Goal: Task Accomplishment & Management: Complete application form

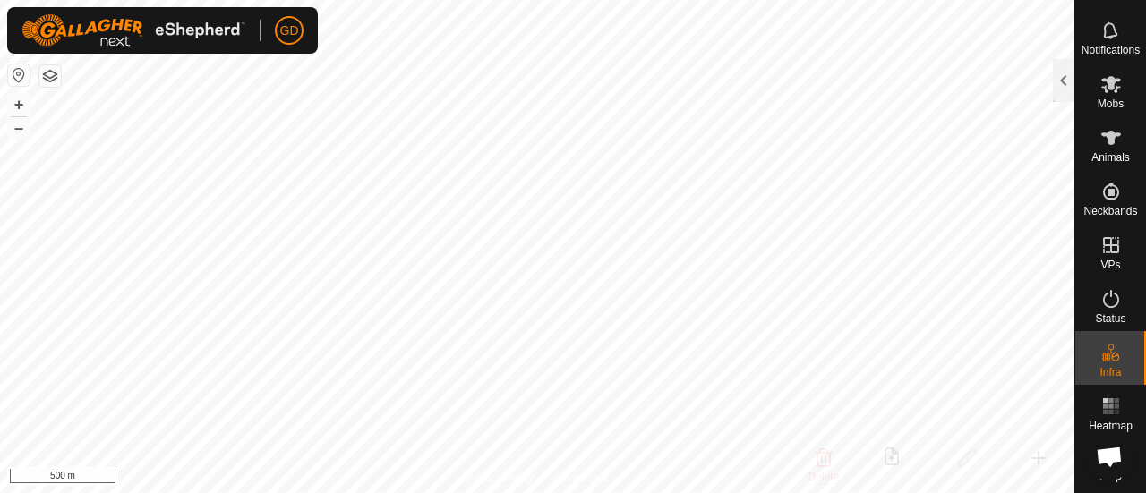
scroll to position [0, 2]
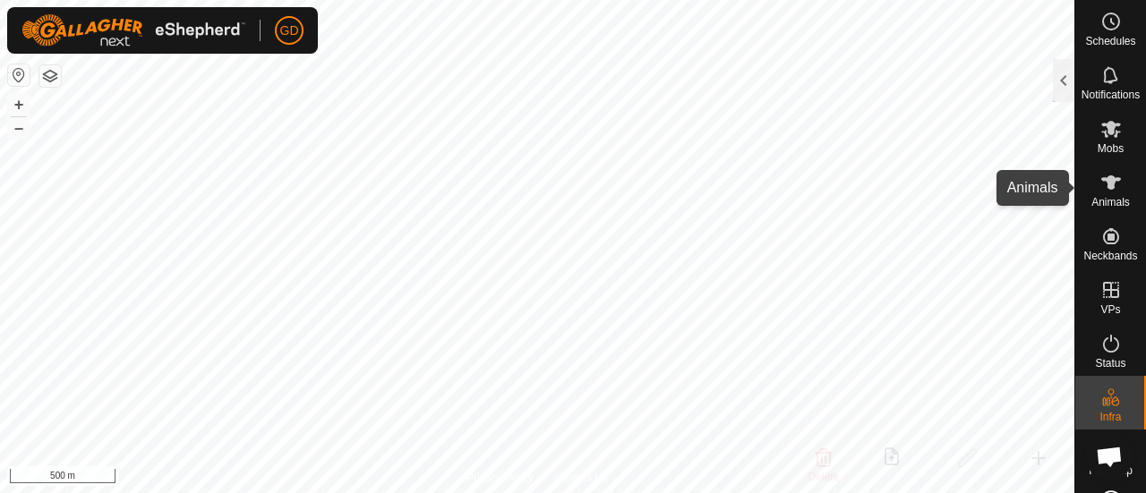
click at [1101, 183] on icon at bounding box center [1111, 182] width 20 height 14
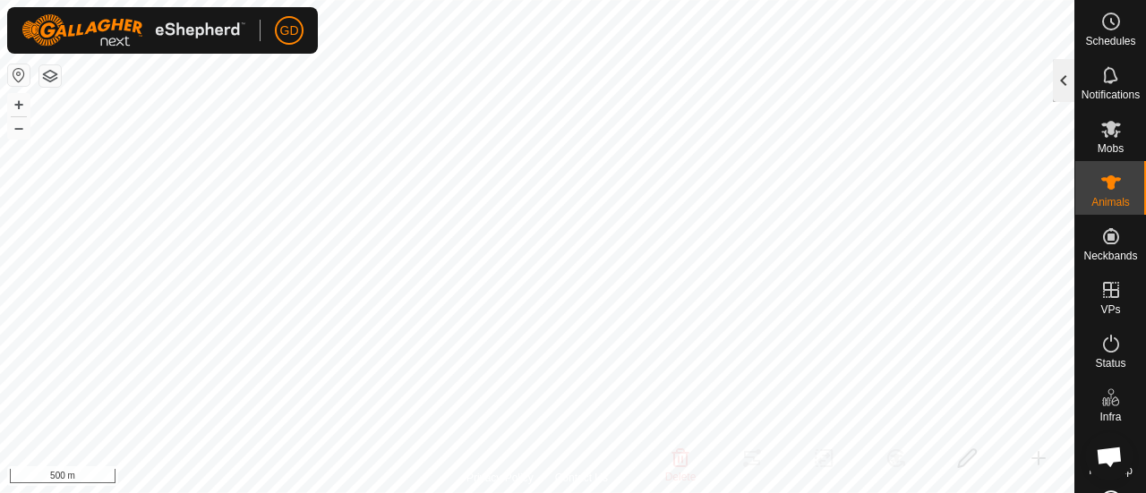
click at [1060, 71] on div at bounding box center [1062, 80] width 21 height 43
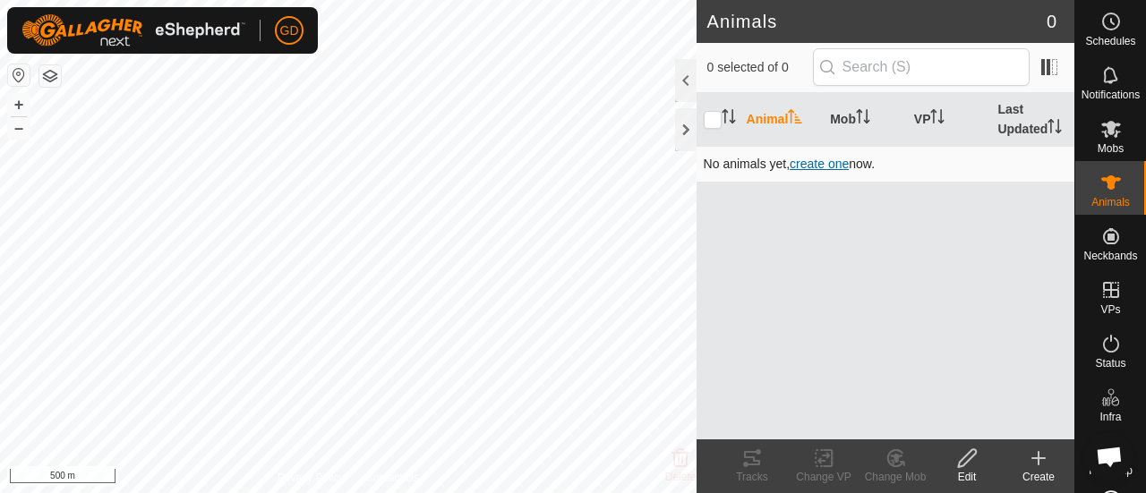
click at [822, 159] on span "create one" at bounding box center [818, 164] width 59 height 14
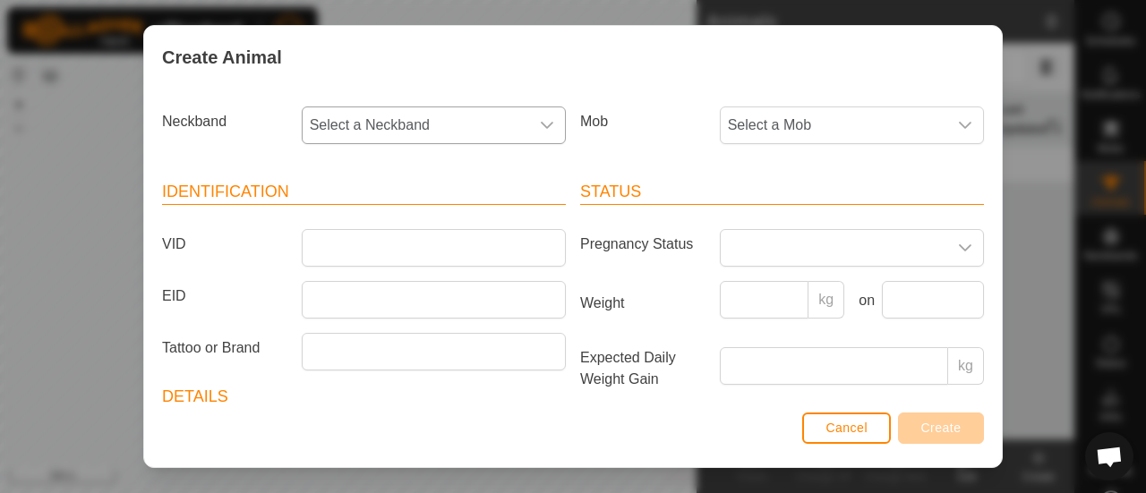
click at [544, 122] on icon "dropdown trigger" at bounding box center [547, 125] width 13 height 7
click at [801, 131] on span "Select a Mob" at bounding box center [833, 125] width 226 height 36
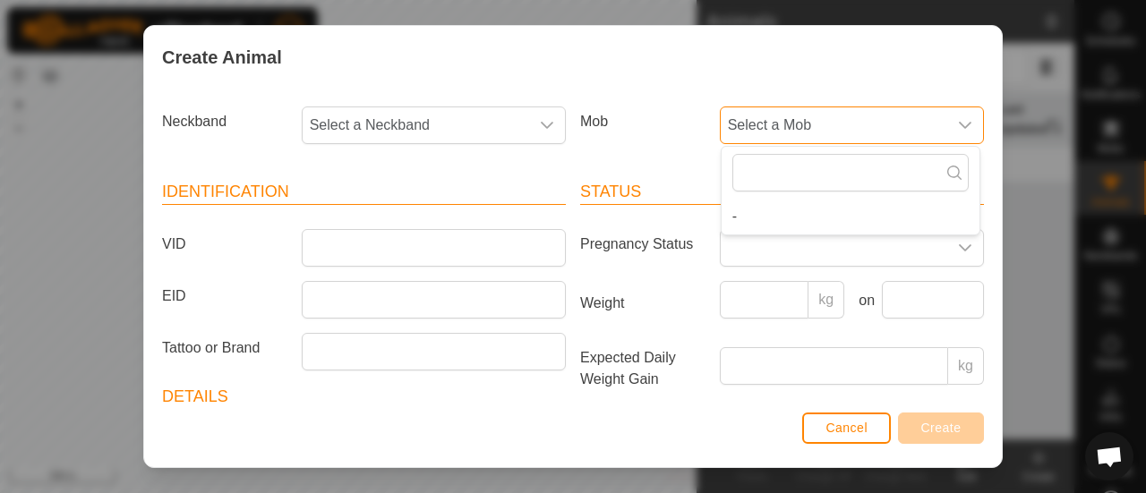
click at [801, 131] on span "Select a Mob" at bounding box center [833, 125] width 226 height 36
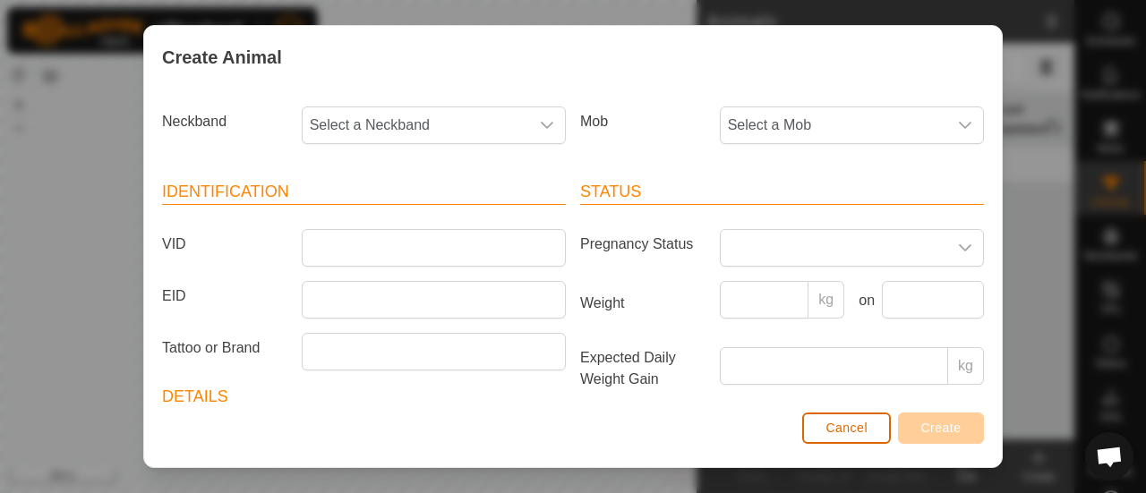
click at [845, 428] on span "Cancel" at bounding box center [846, 428] width 42 height 14
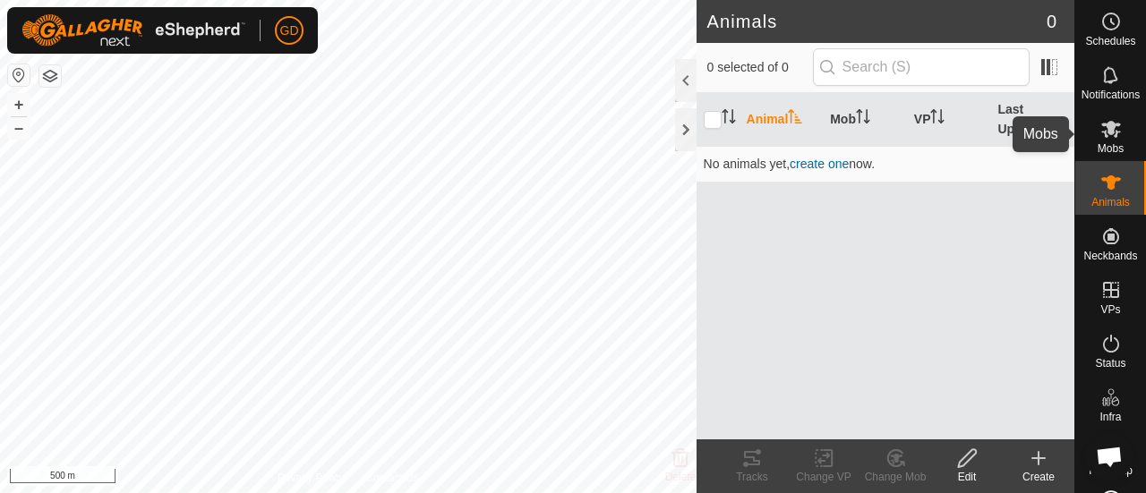
click at [1106, 124] on icon at bounding box center [1111, 129] width 20 height 17
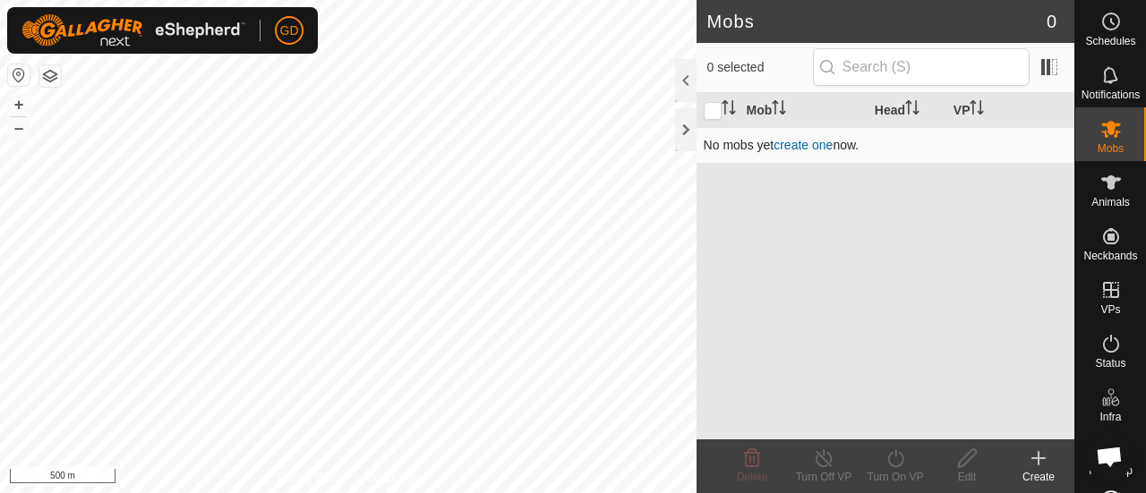
click at [802, 144] on link "create one" at bounding box center [802, 145] width 59 height 14
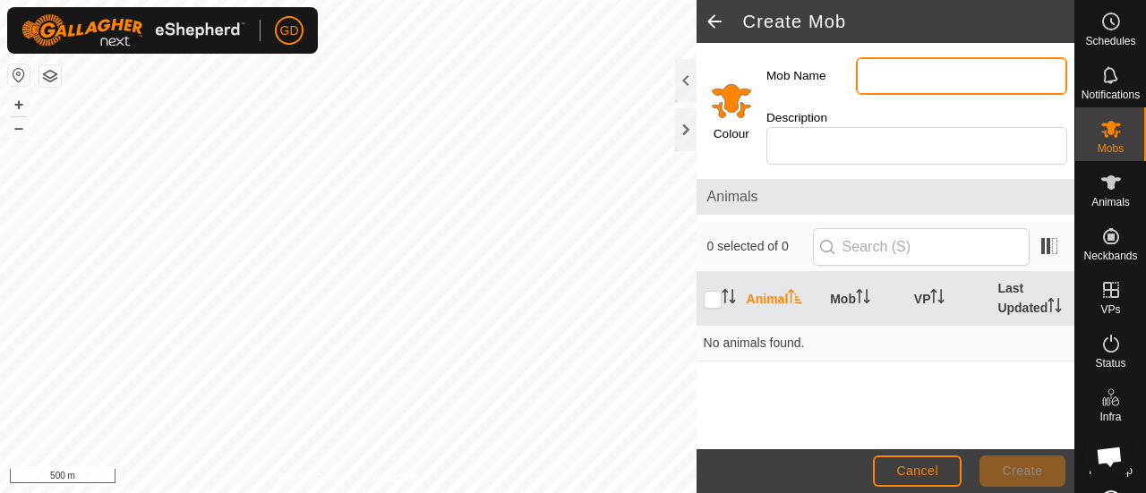
click at [870, 76] on input "Mob Name" at bounding box center [961, 76] width 211 height 38
type input "Steers"
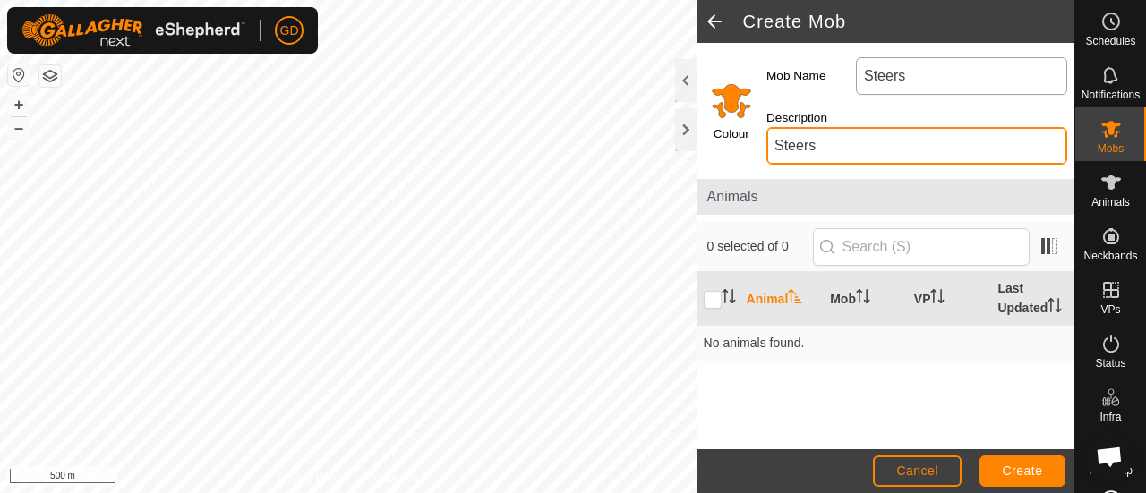
type input "Steers"
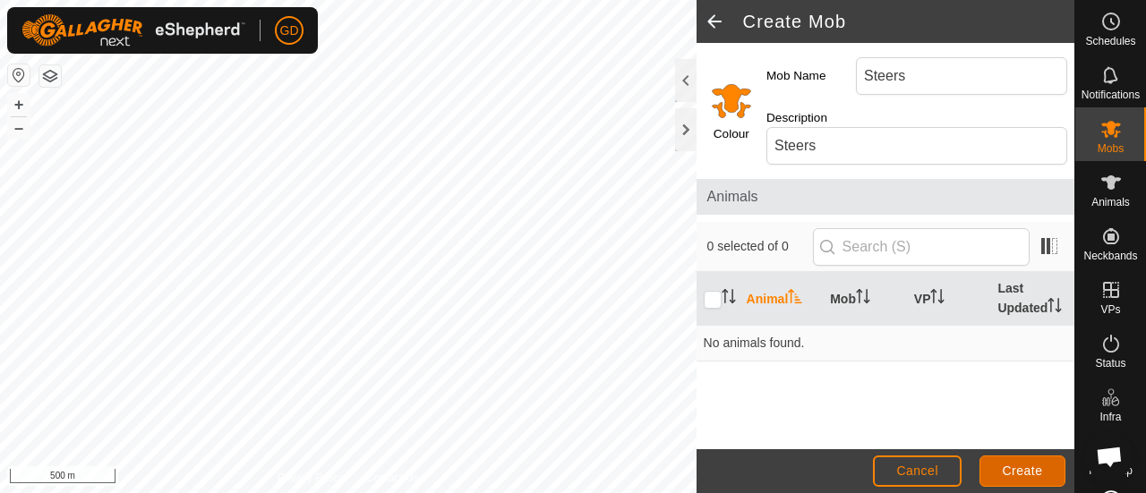
click at [1020, 465] on span "Create" at bounding box center [1022, 471] width 40 height 14
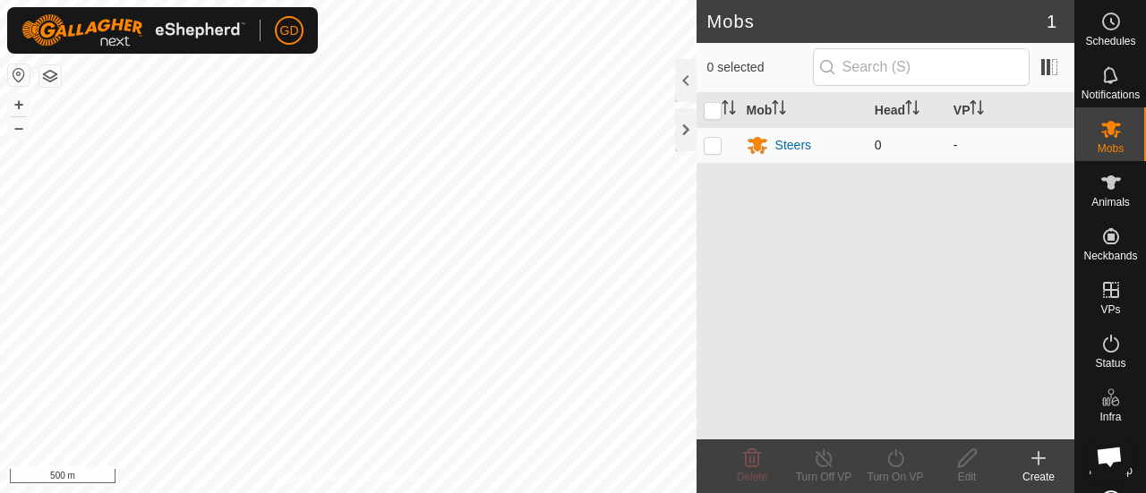
click at [1002, 139] on td "-" at bounding box center [1010, 145] width 128 height 36
click at [1102, 130] on icon at bounding box center [1111, 129] width 20 height 17
click at [1035, 461] on icon at bounding box center [1037, 457] width 21 height 21
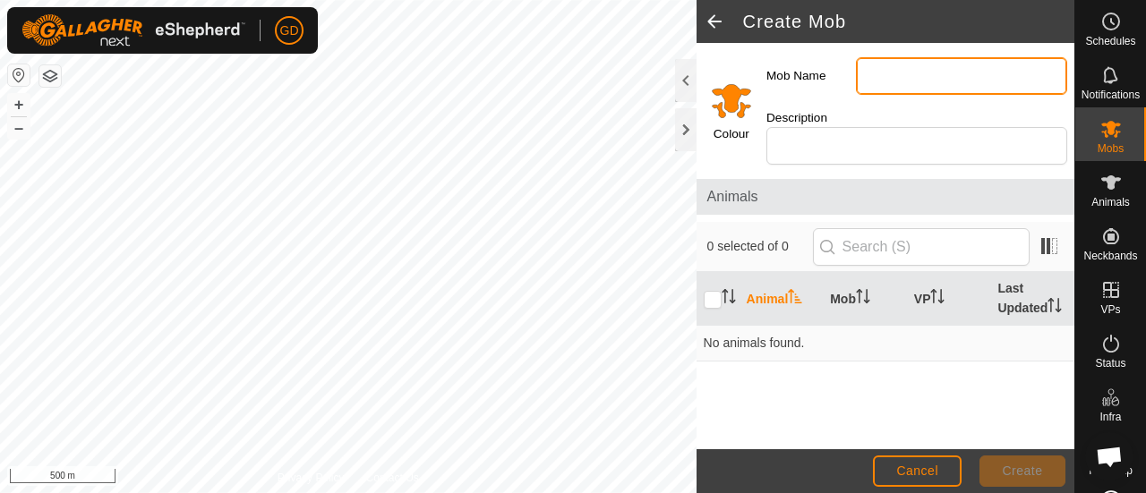
click at [873, 69] on input "Mob Name" at bounding box center [961, 76] width 211 height 38
type input "C"
type input "Heifers"
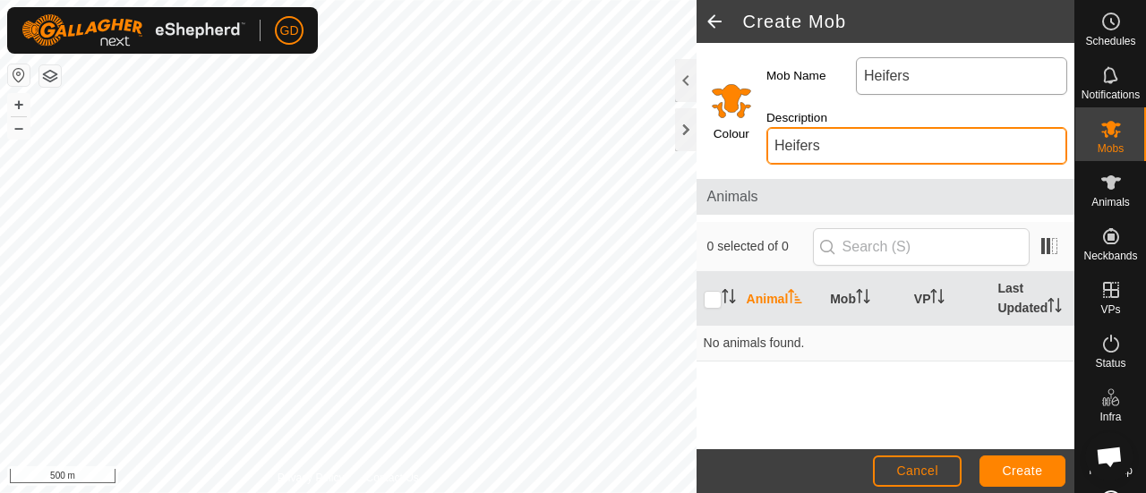
type input "Heifers"
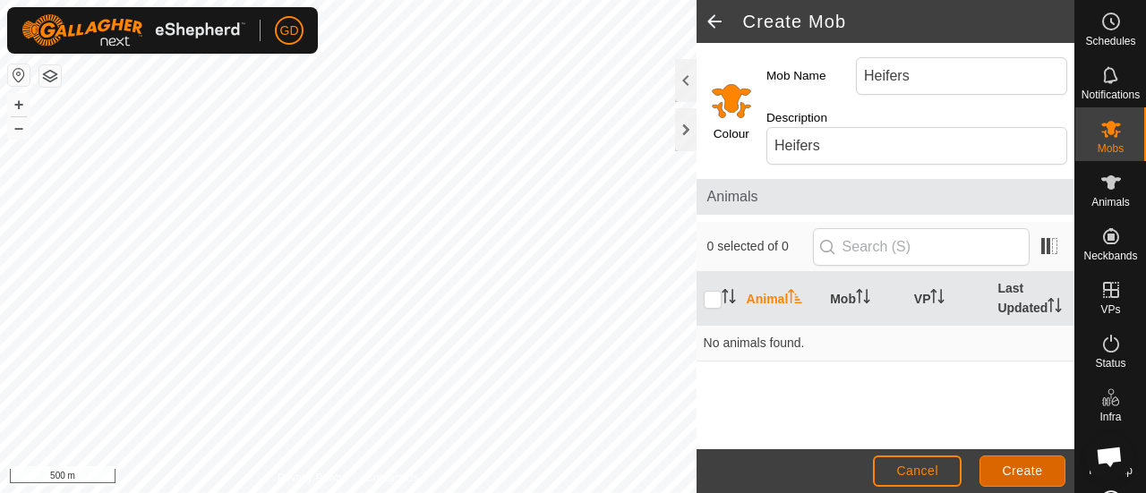
click at [1018, 468] on span "Create" at bounding box center [1022, 471] width 40 height 14
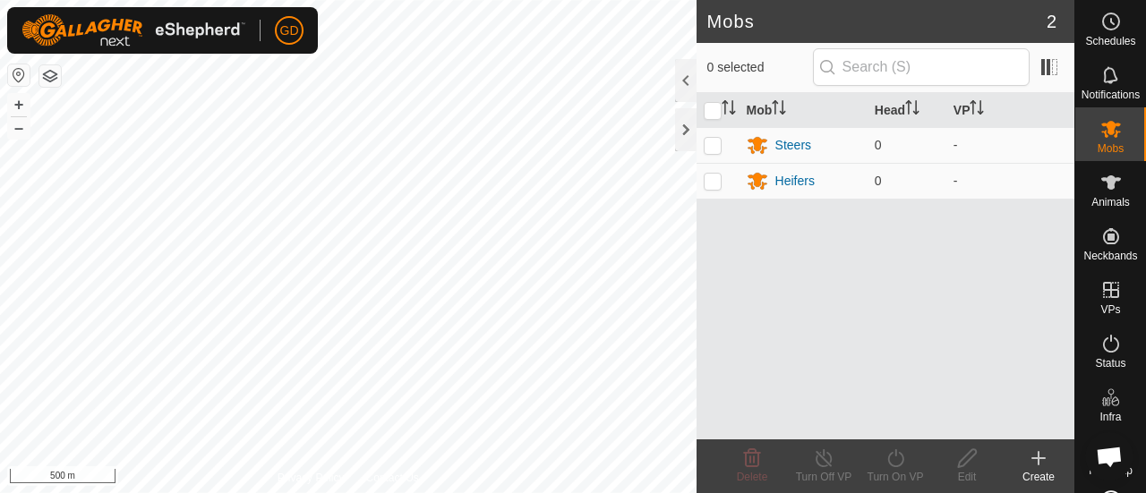
click at [1035, 455] on icon at bounding box center [1037, 457] width 21 height 21
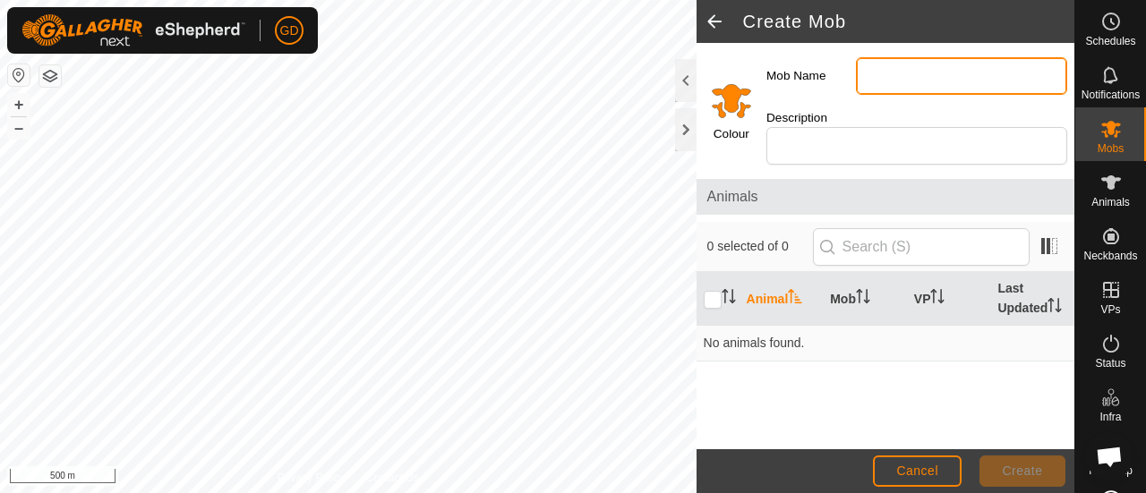
click at [883, 72] on input "Mob Name" at bounding box center [961, 76] width 211 height 38
type input "Bulls"
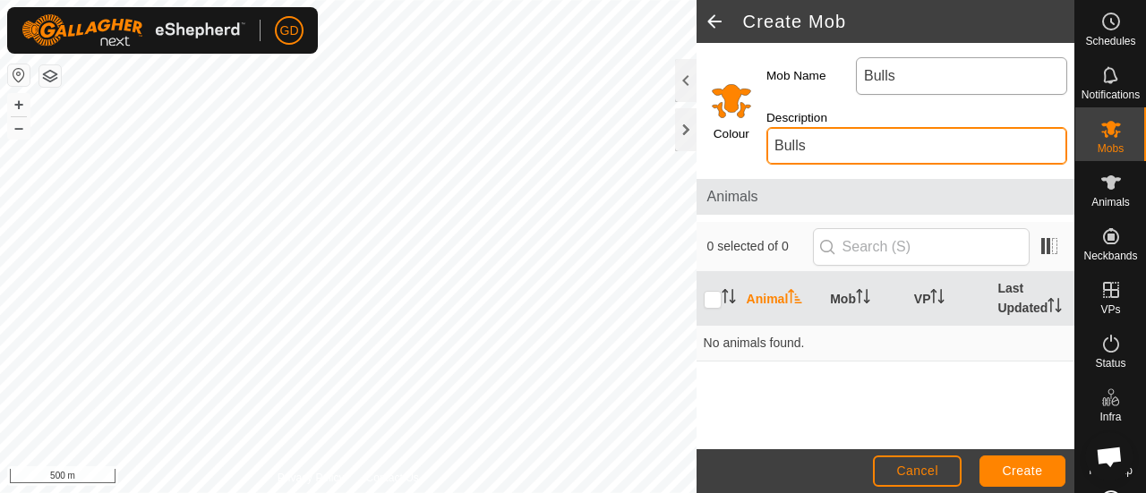
type input "Bulls"
click at [734, 98] on input "Select a color" at bounding box center [731, 100] width 43 height 43
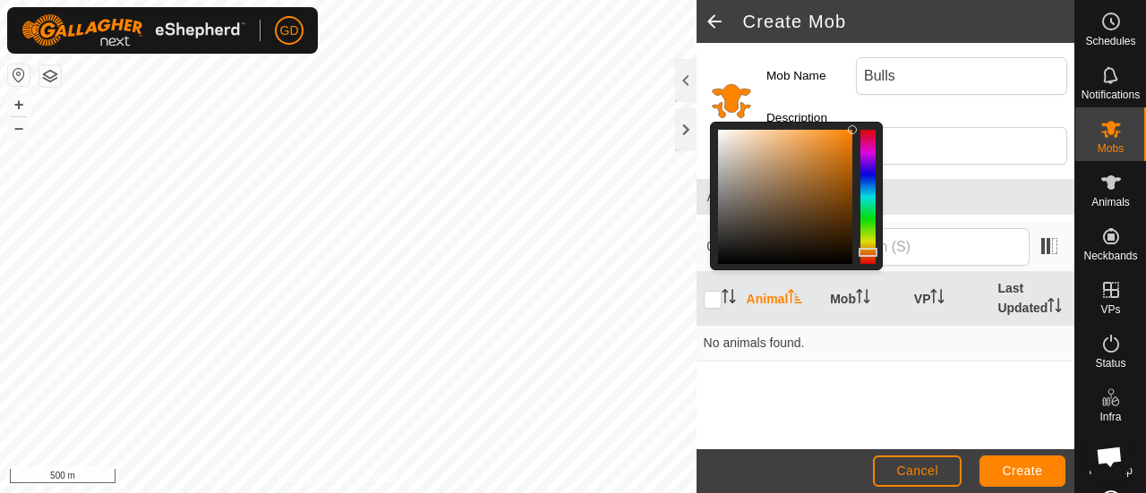
click at [866, 238] on div at bounding box center [867, 197] width 15 height 134
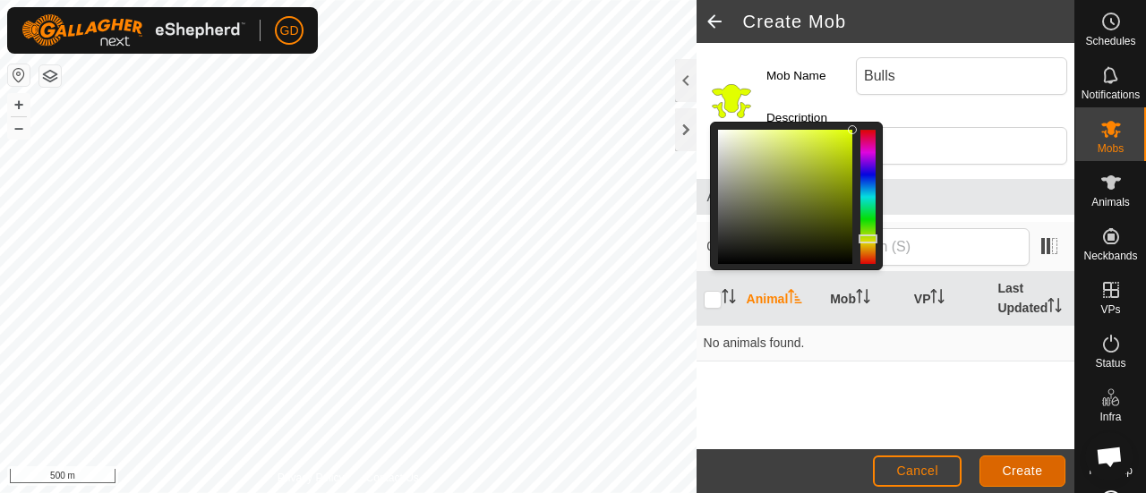
click at [984, 466] on button "Create" at bounding box center [1022, 471] width 86 height 31
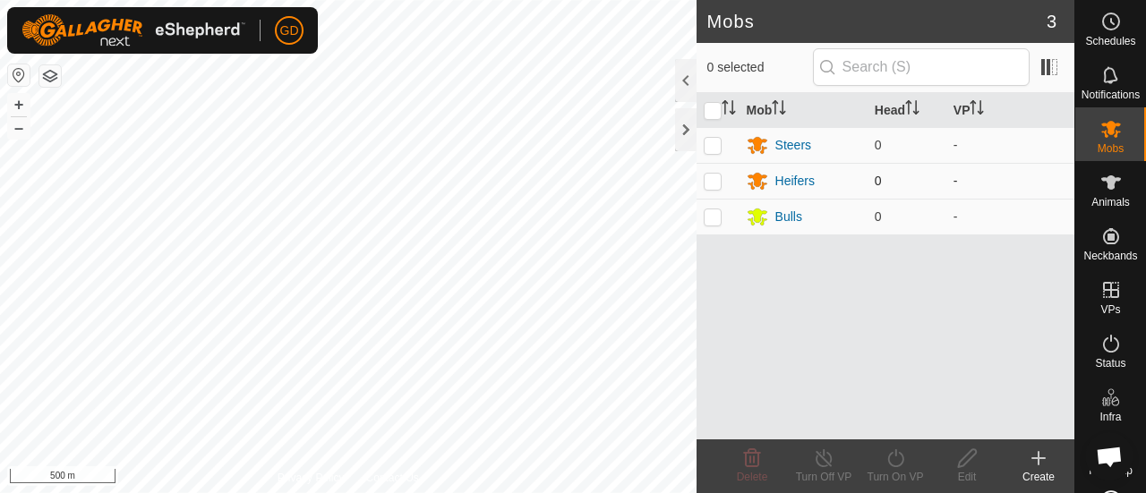
click at [714, 174] on p-checkbox at bounding box center [712, 181] width 18 height 14
checkbox input "true"
click at [975, 454] on icon at bounding box center [967, 458] width 18 height 18
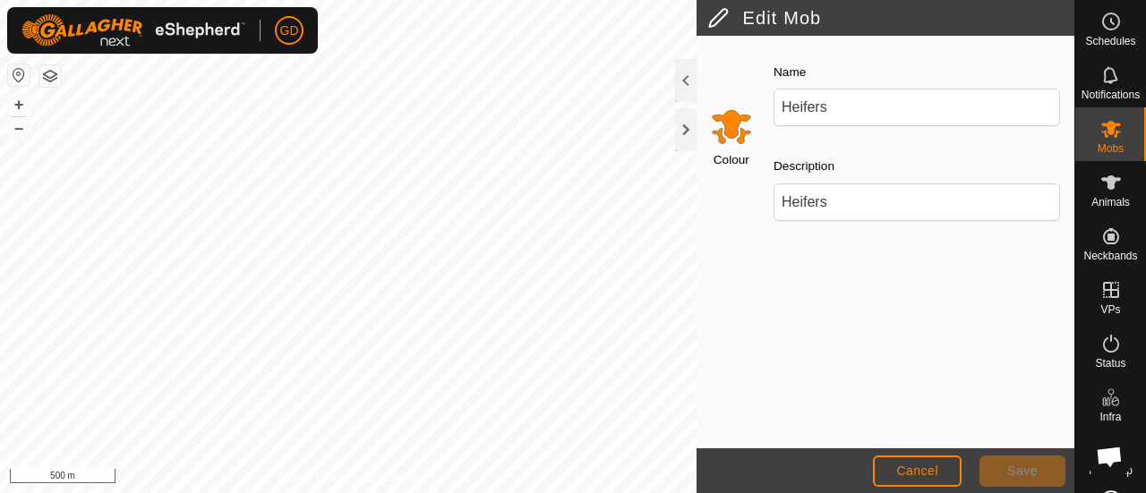
click at [729, 121] on input "Select a color" at bounding box center [731, 126] width 43 height 43
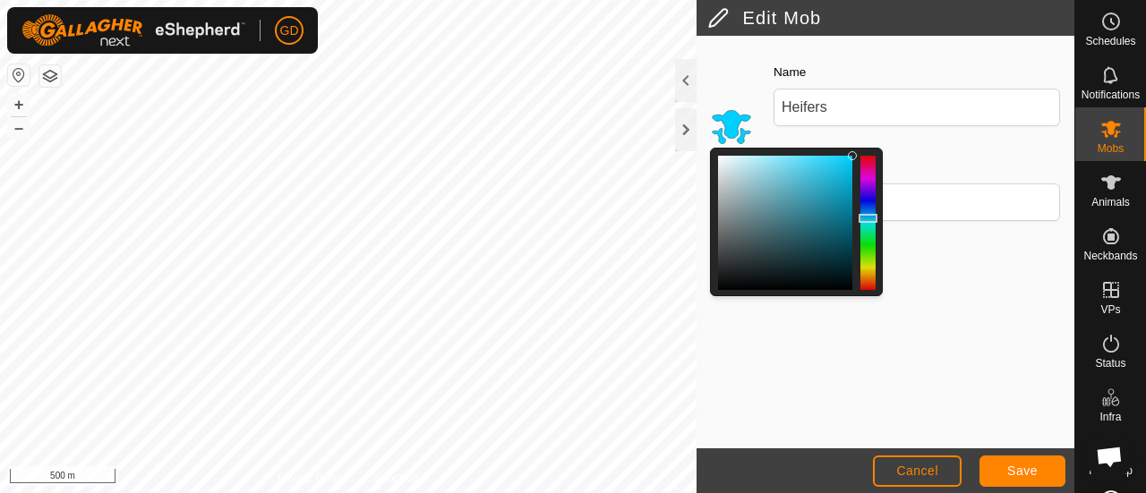
click at [866, 217] on div at bounding box center [867, 223] width 15 height 134
click at [1002, 457] on button "Save" at bounding box center [1022, 471] width 86 height 31
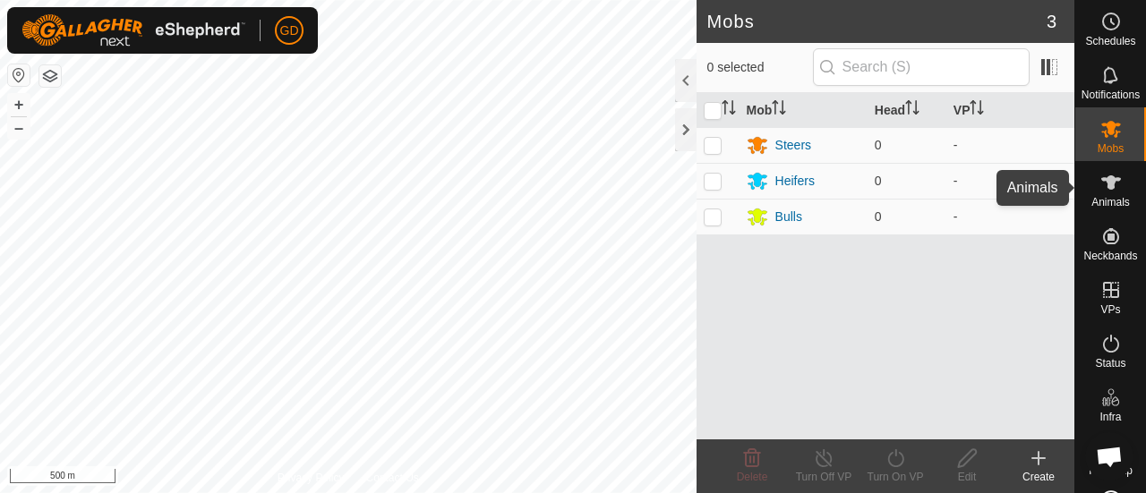
click at [1095, 176] on es-animals-svg-icon at bounding box center [1111, 182] width 32 height 29
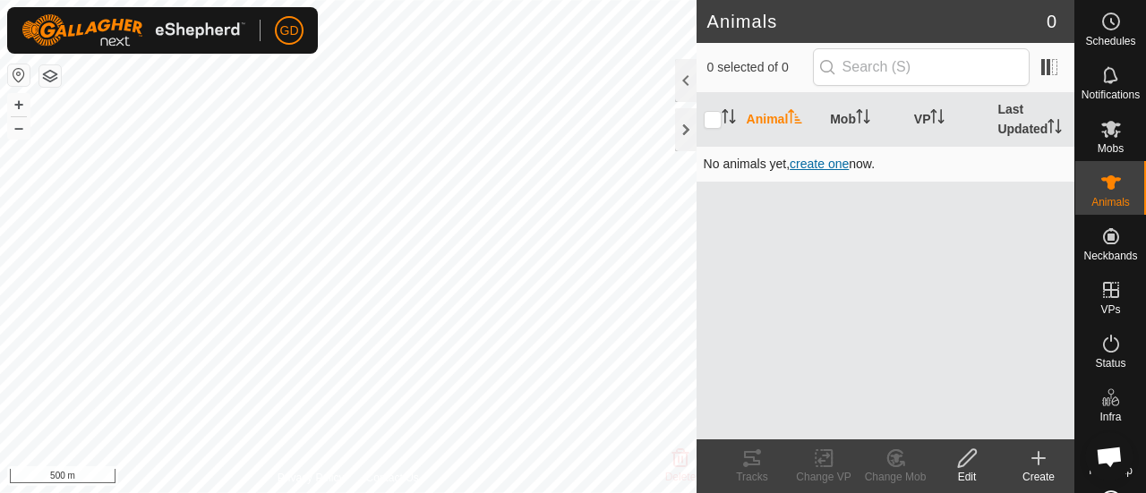
click at [818, 162] on span "create one" at bounding box center [818, 164] width 59 height 14
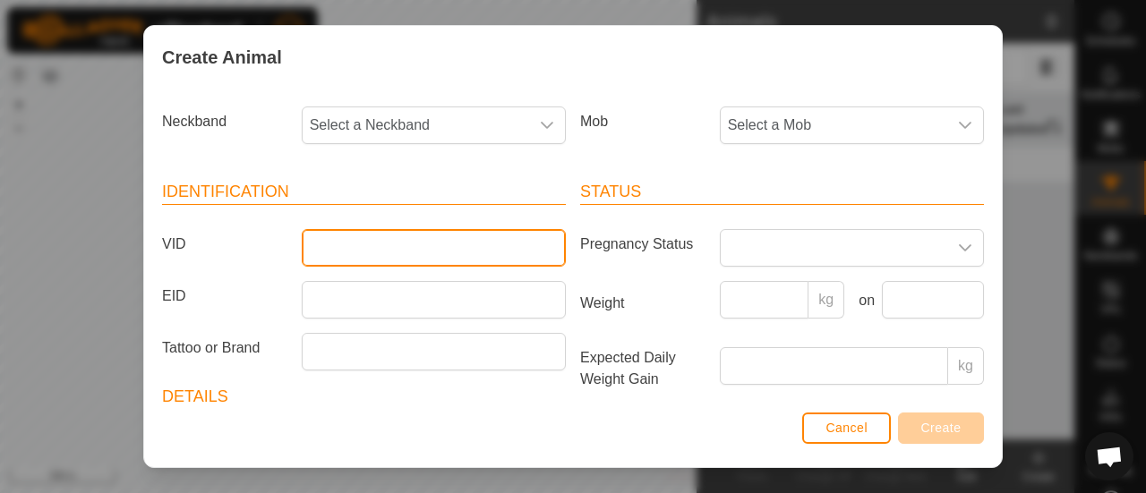
click at [337, 243] on input "VID" at bounding box center [434, 248] width 264 height 38
type input "129"
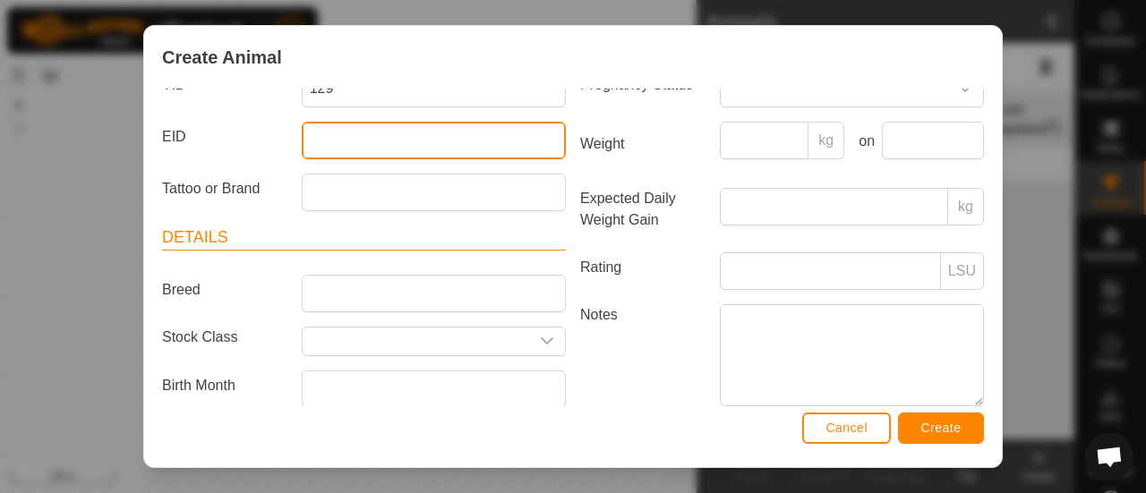
scroll to position [219, 0]
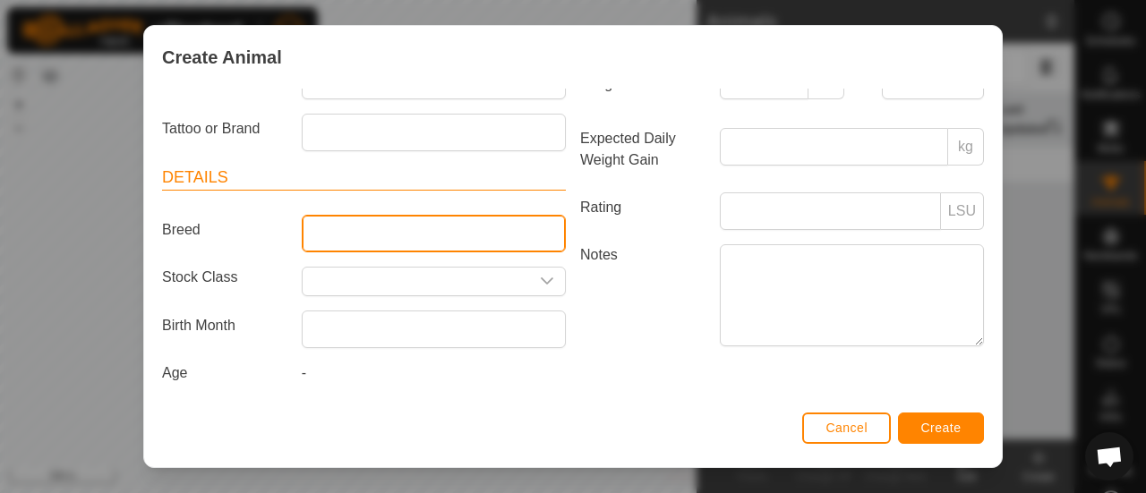
click at [387, 231] on input "Breed" at bounding box center [434, 234] width 264 height 38
type input "Droughtmaster"
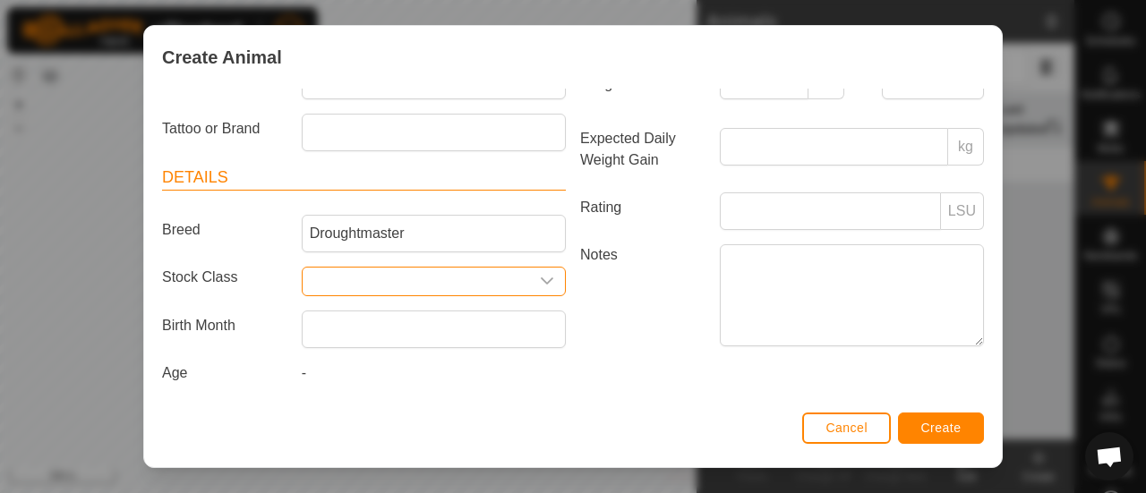
click at [542, 274] on icon "dropdown trigger" at bounding box center [547, 281] width 14 height 14
click at [358, 271] on input "Select or enter a Stock Class" at bounding box center [415, 282] width 226 height 28
click at [271, 321] on label "Birth Month" at bounding box center [225, 326] width 140 height 30
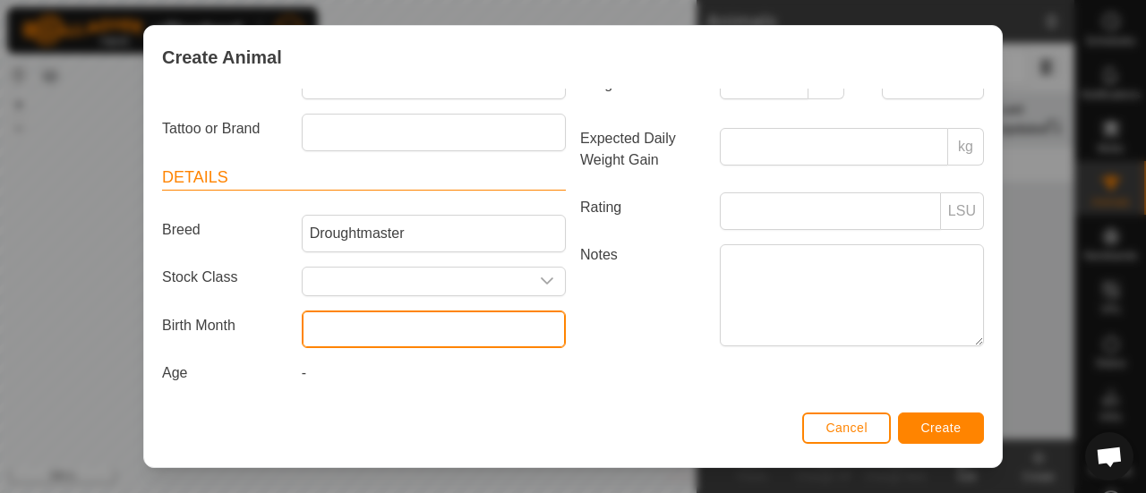
click at [337, 321] on input "text" at bounding box center [434, 330] width 264 height 38
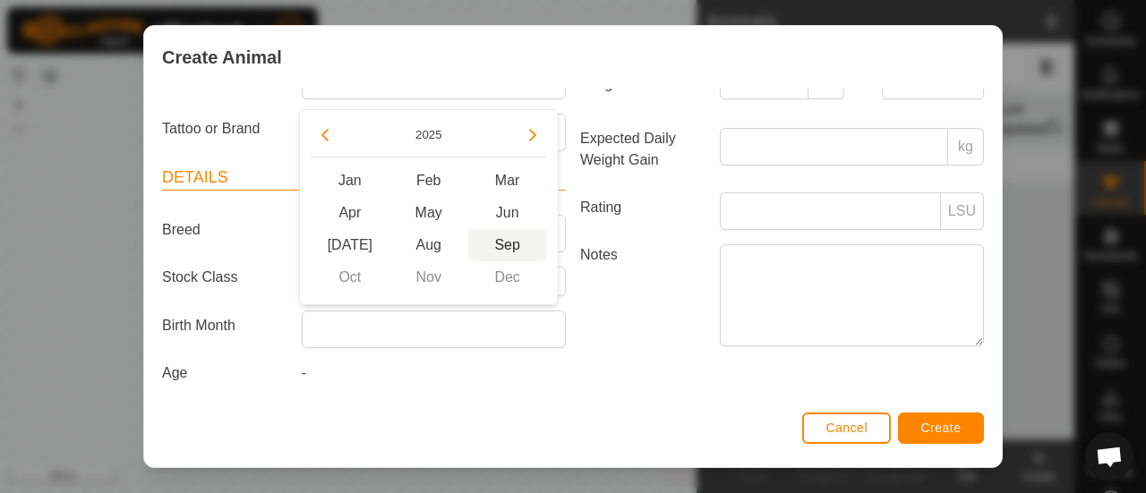
click at [503, 240] on span "Sep" at bounding box center [507, 245] width 79 height 32
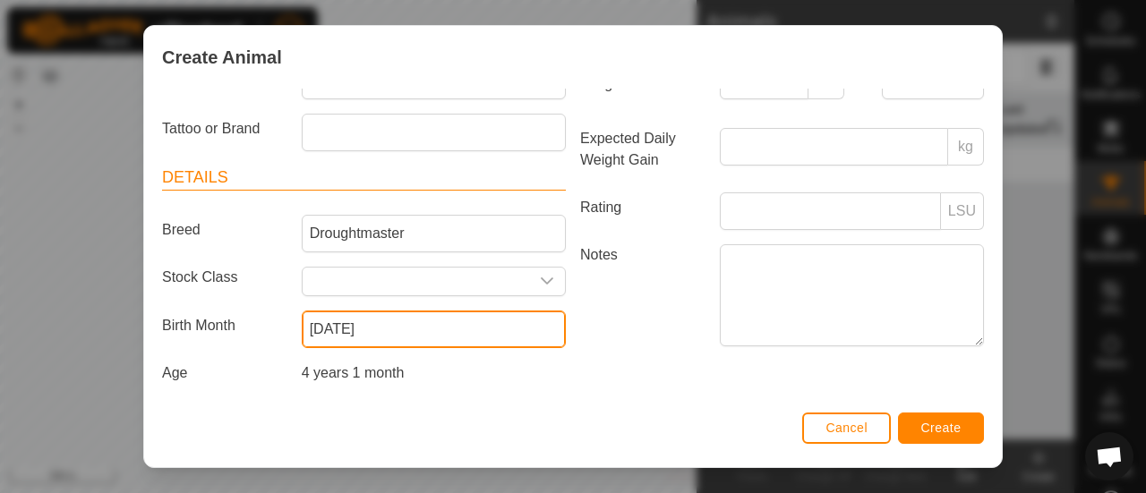
type input "[DATE]"
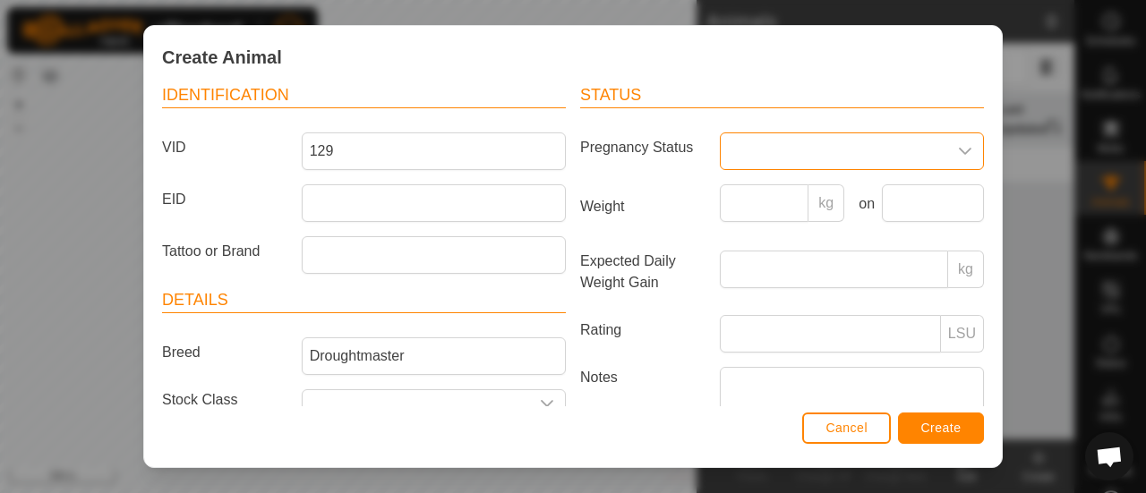
scroll to position [0, 0]
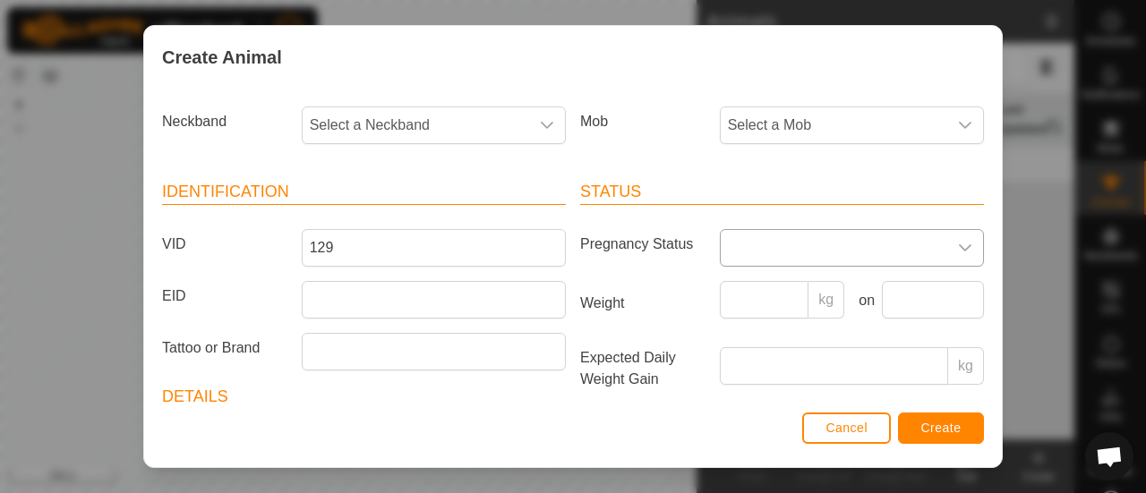
click at [958, 247] on icon "dropdown trigger" at bounding box center [964, 247] width 13 height 7
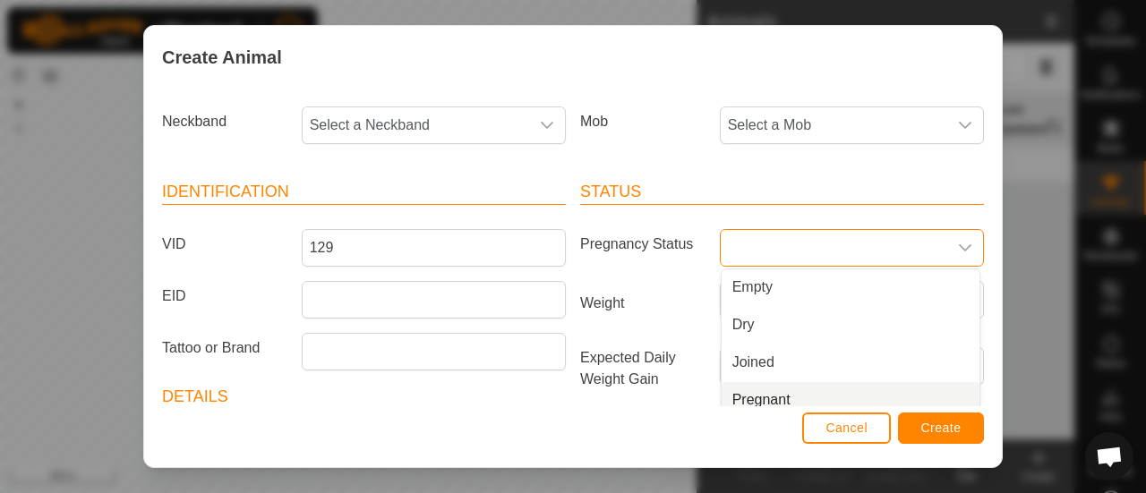
scroll to position [9, 0]
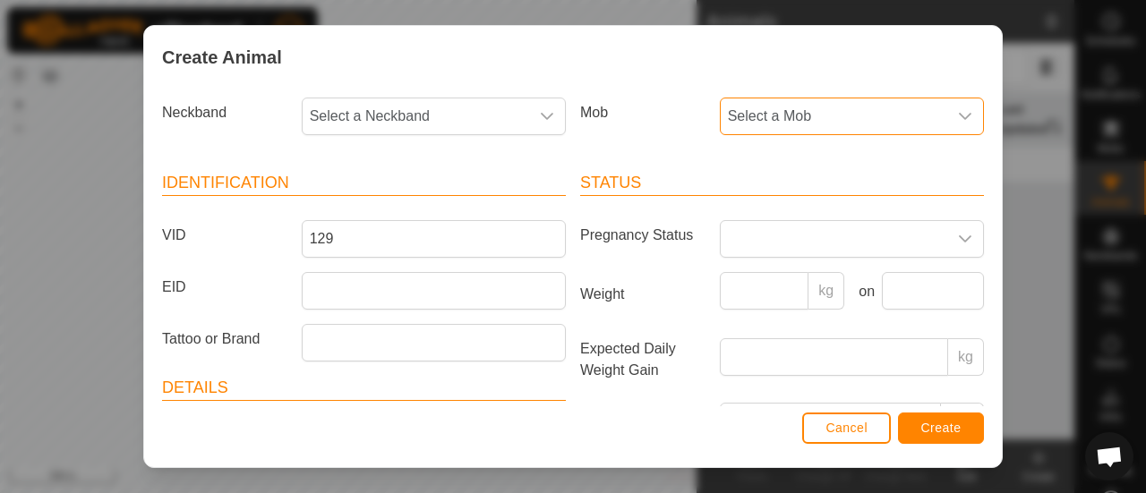
click at [791, 114] on span "Select a Mob" at bounding box center [833, 116] width 226 height 36
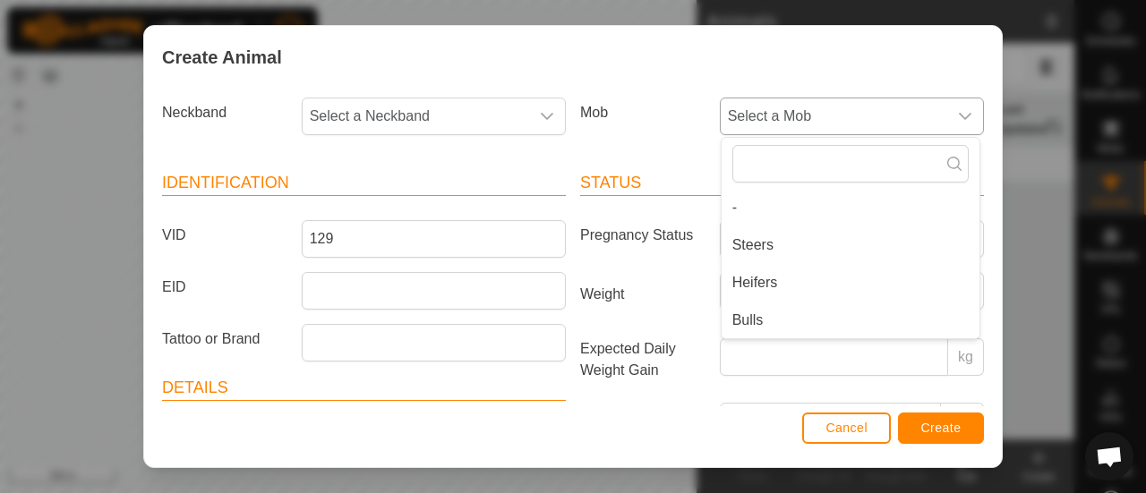
click at [748, 312] on li "Bulls" at bounding box center [850, 320] width 258 height 36
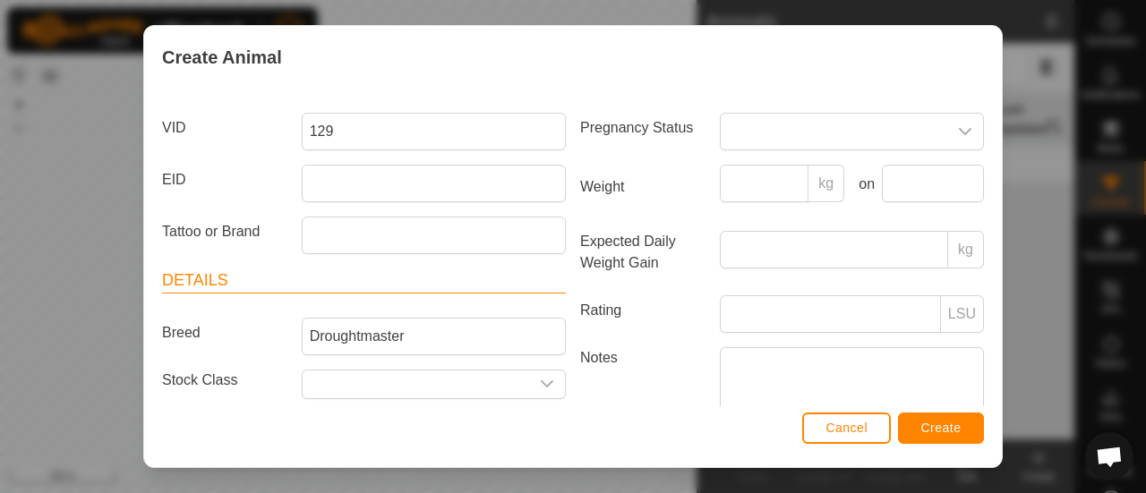
scroll to position [118, 0]
click at [739, 179] on input "Weight" at bounding box center [764, 182] width 89 height 38
type input "756"
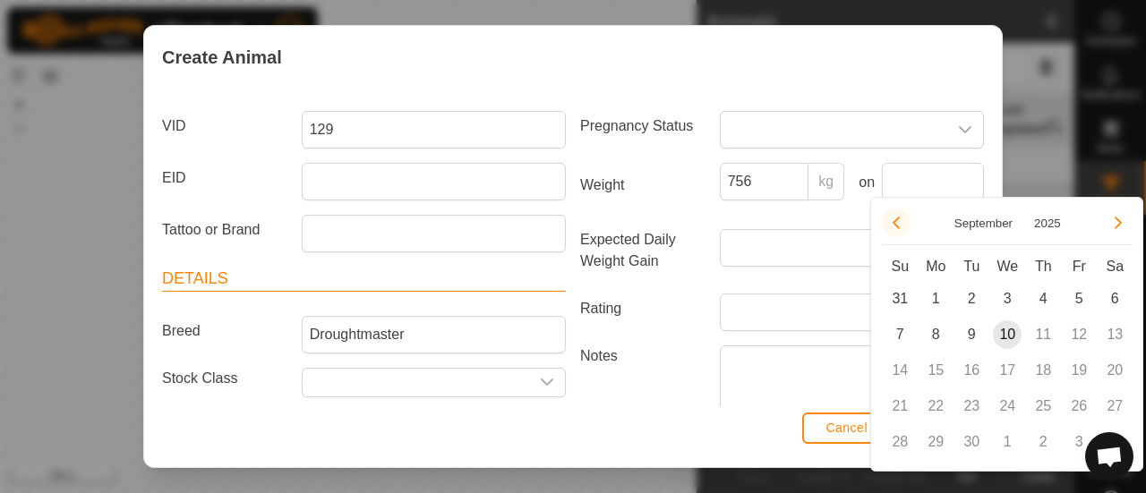
click at [899, 225] on button "Previous Month" at bounding box center [896, 223] width 29 height 29
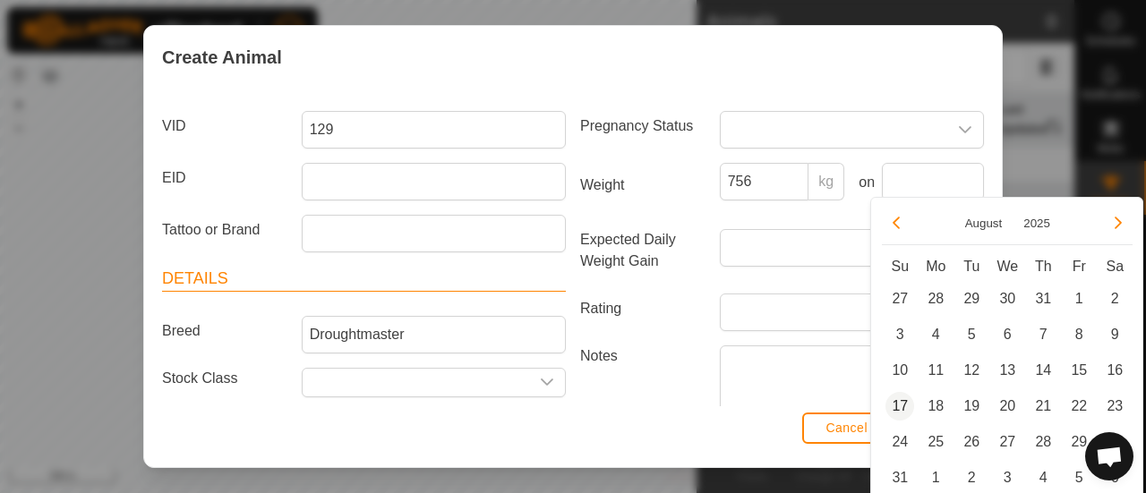
click at [900, 398] on span "17" at bounding box center [899, 406] width 29 height 29
type input "[DATE]"
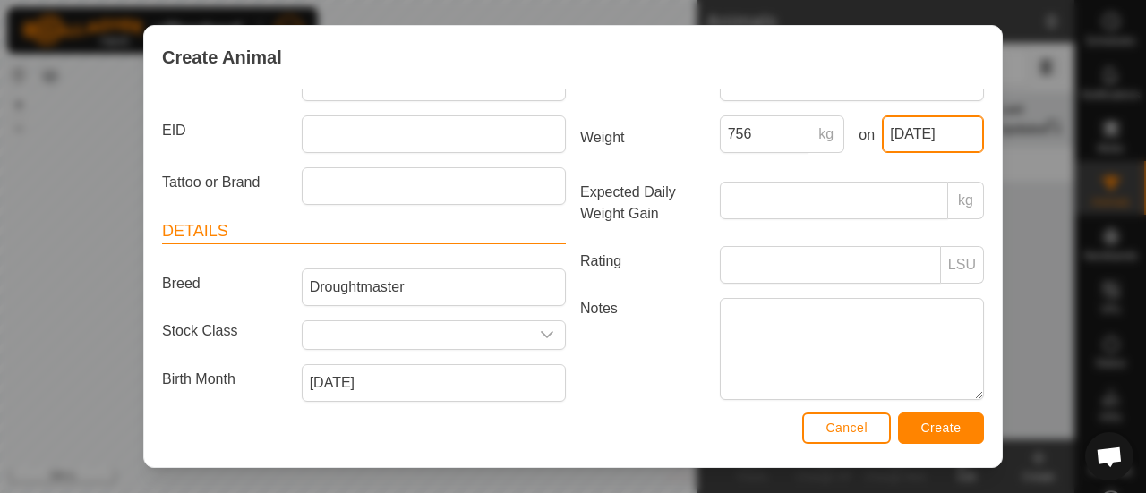
scroll to position [219, 0]
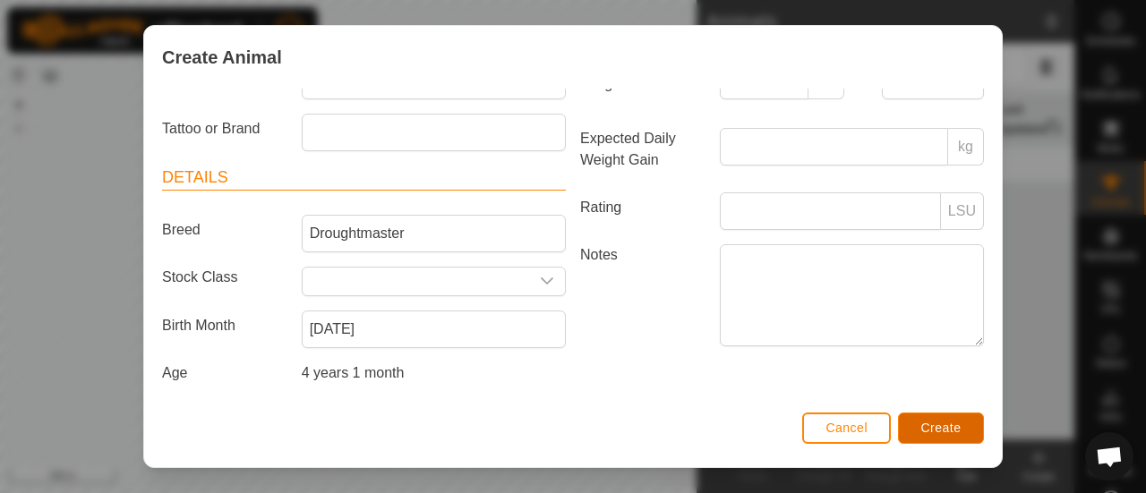
click at [933, 427] on span "Create" at bounding box center [941, 428] width 40 height 14
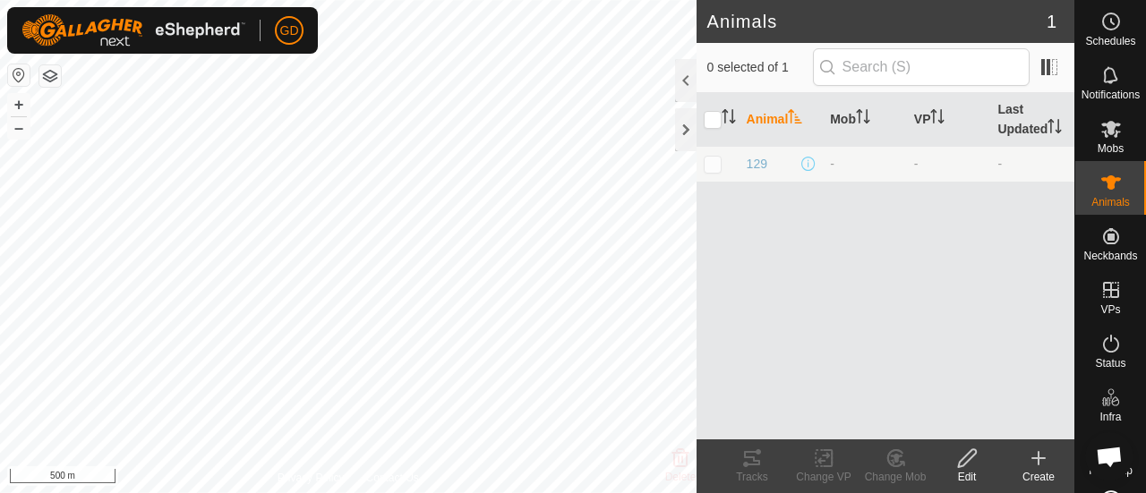
scroll to position [57, 2]
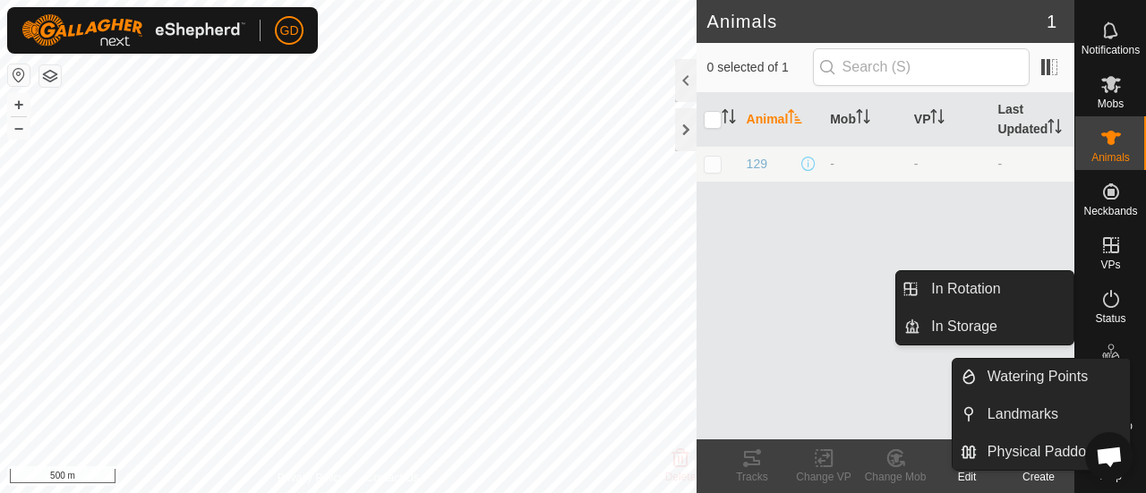
click at [1110, 349] on icon at bounding box center [1110, 351] width 1 height 5
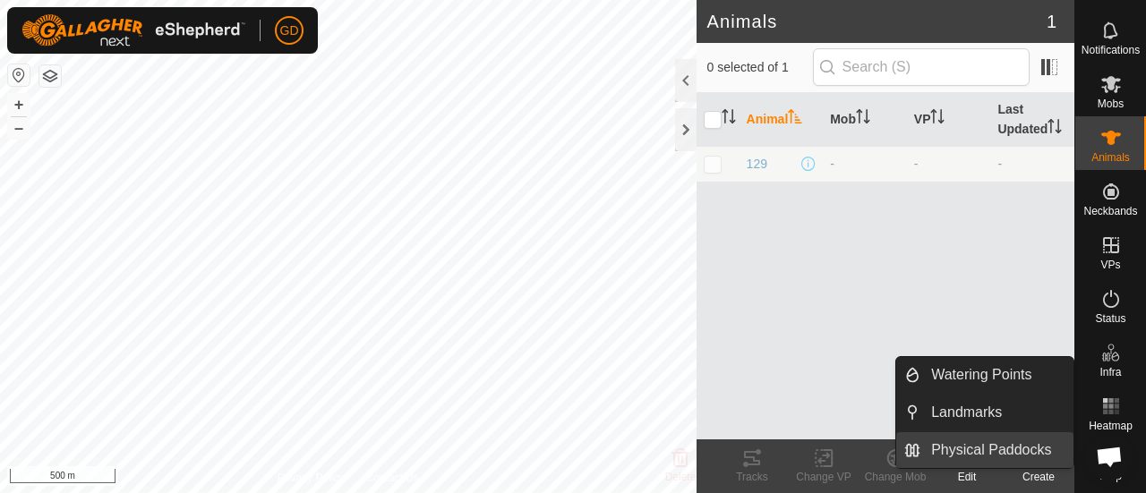
click at [979, 447] on link "Physical Paddocks" at bounding box center [996, 450] width 153 height 36
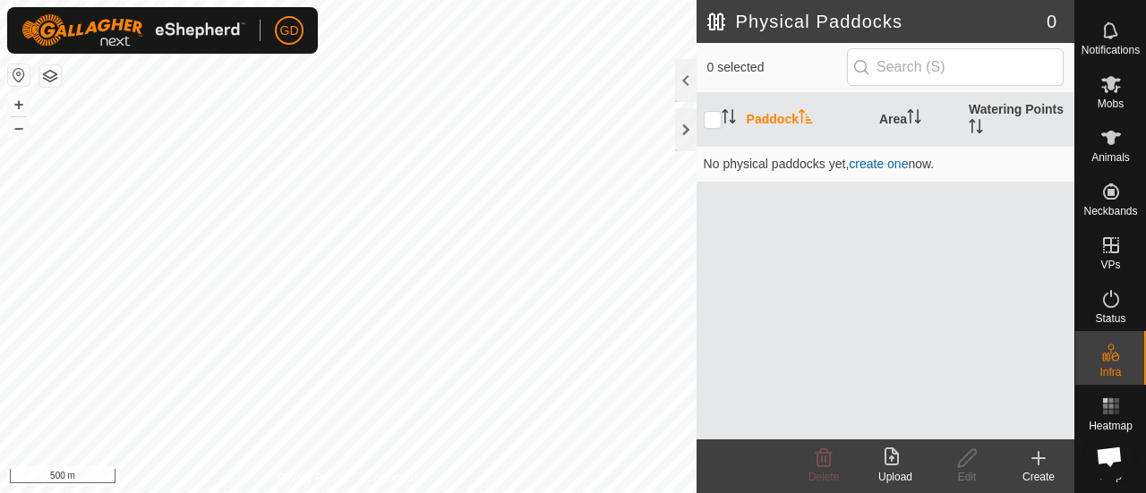
click at [890, 457] on icon at bounding box center [891, 456] width 14 height 18
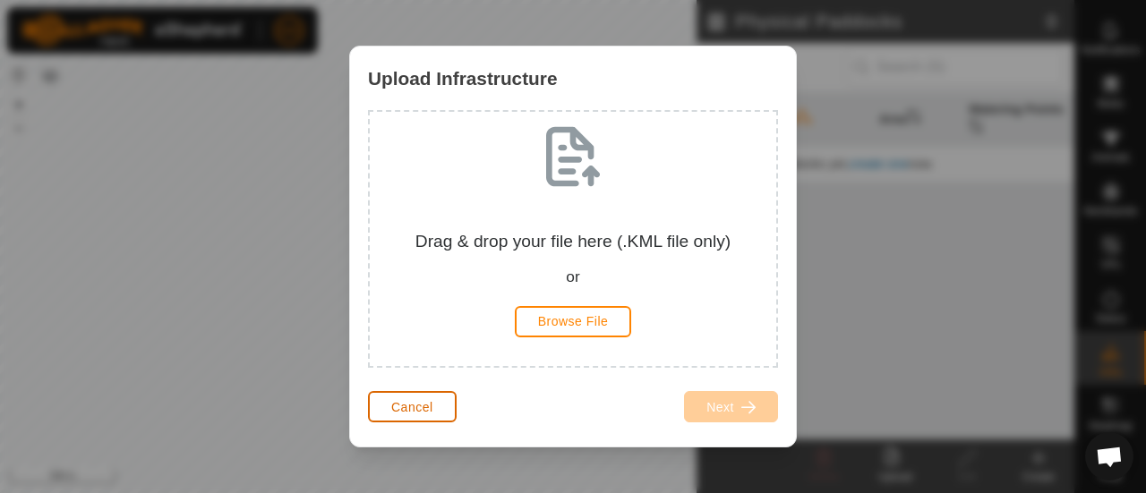
click at [413, 406] on span "Cancel" at bounding box center [412, 407] width 42 height 14
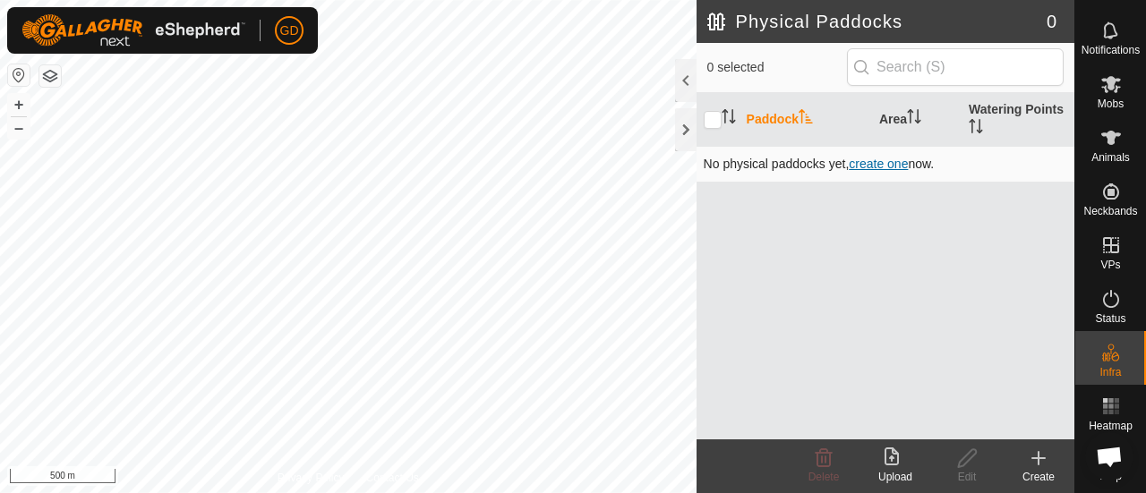
click at [880, 160] on span "create one" at bounding box center [877, 164] width 59 height 14
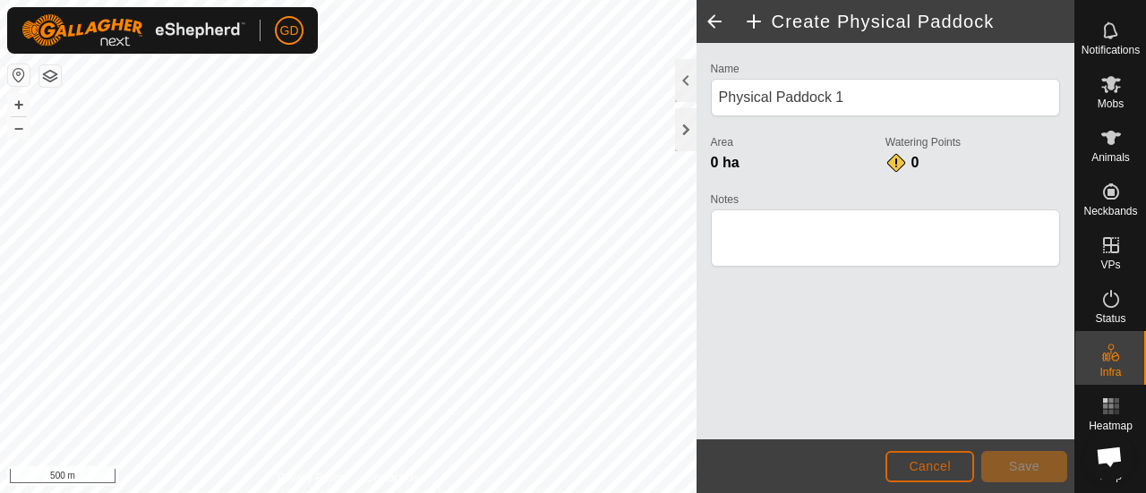
click at [934, 464] on span "Cancel" at bounding box center [929, 466] width 42 height 14
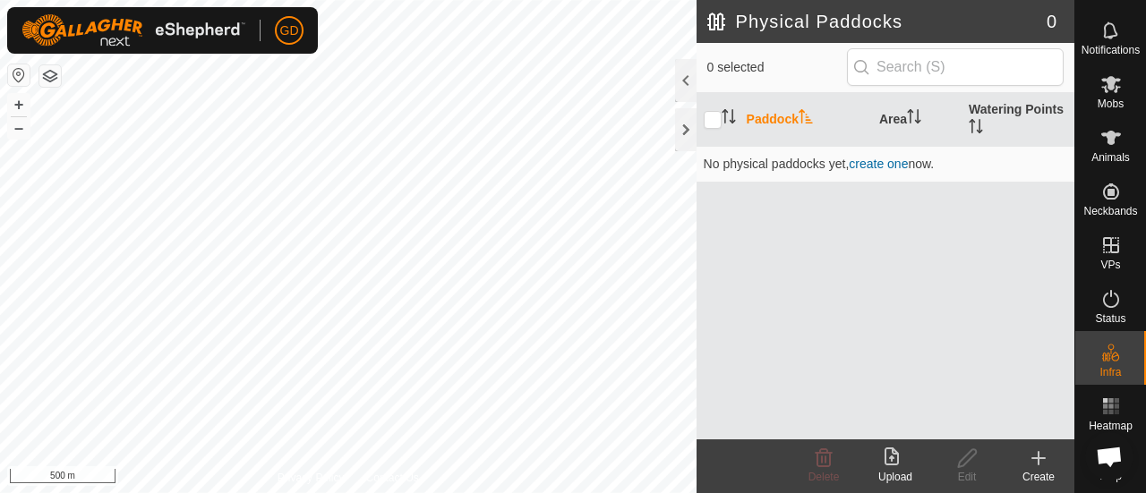
click at [888, 453] on icon at bounding box center [894, 457] width 21 height 21
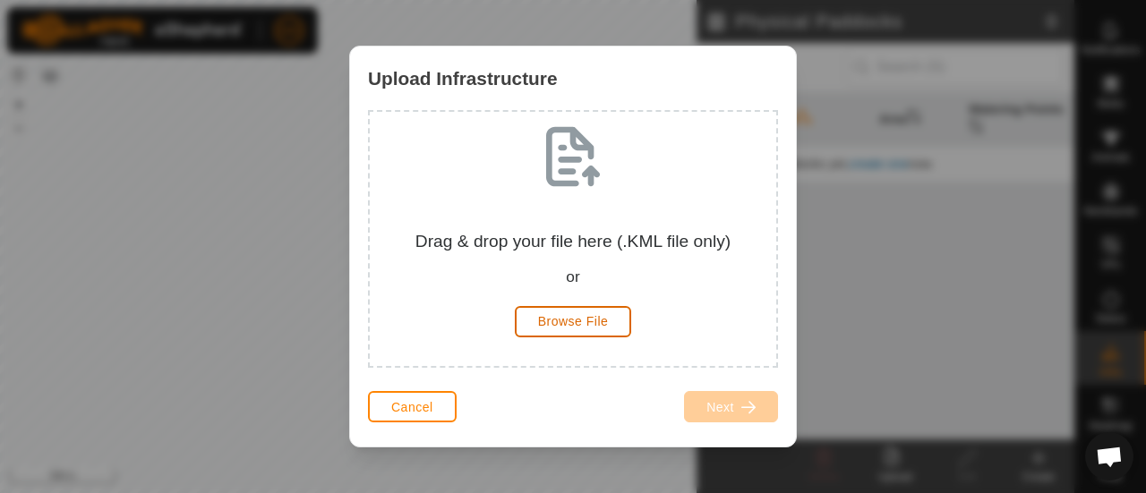
click at [571, 316] on span "Browse File" at bounding box center [573, 321] width 71 height 14
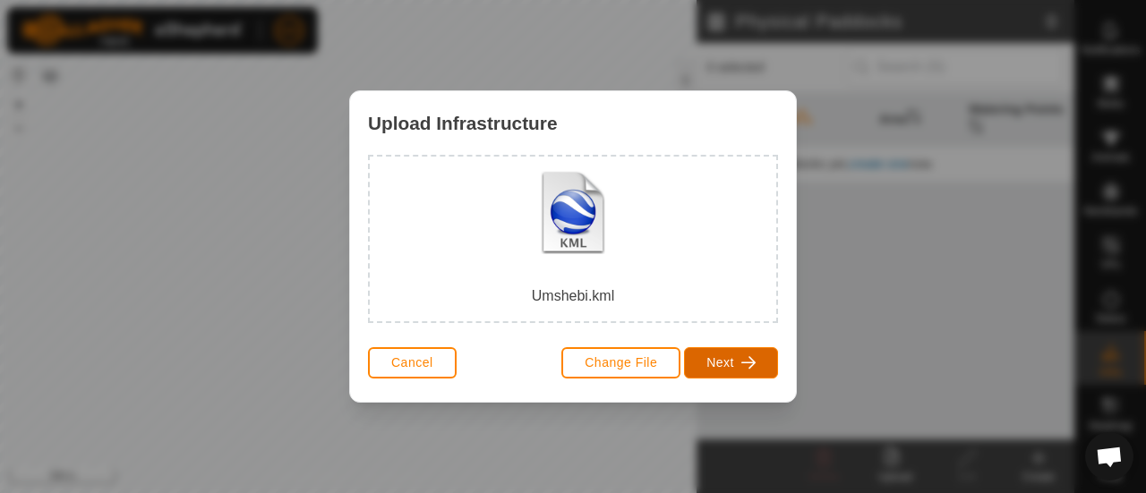
click at [718, 356] on span "Next" at bounding box center [720, 362] width 28 height 14
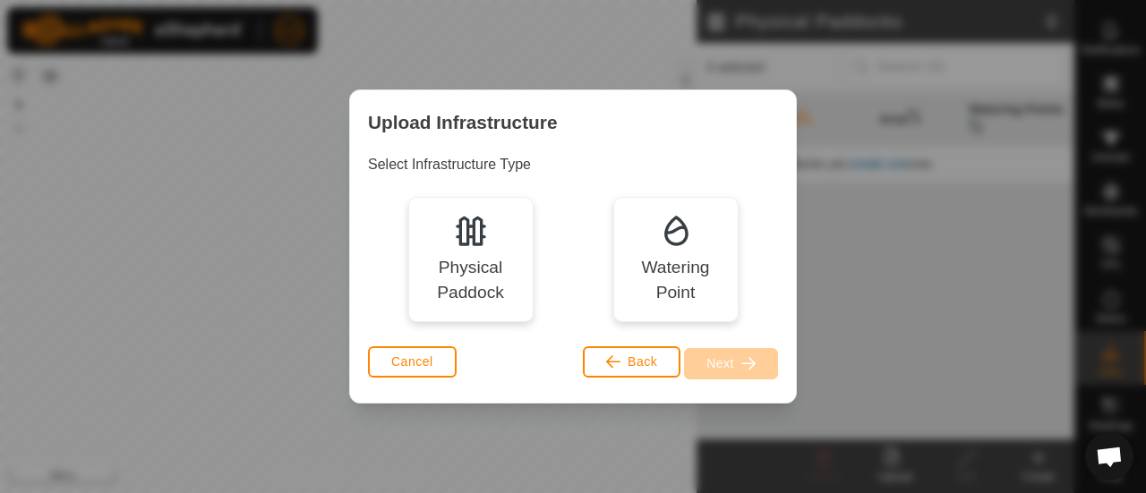
click at [469, 243] on img at bounding box center [471, 231] width 36 height 36
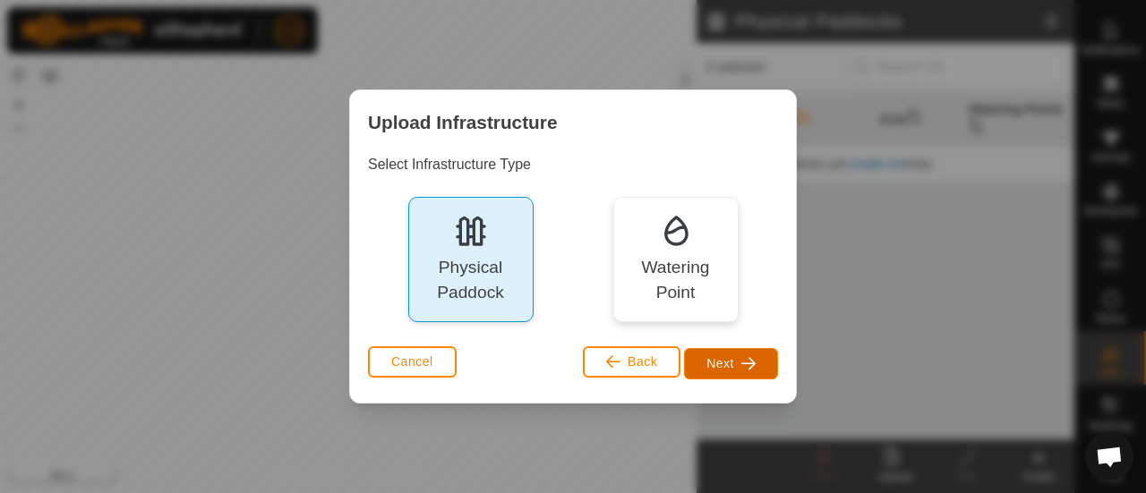
click at [722, 361] on span "Next" at bounding box center [720, 363] width 28 height 14
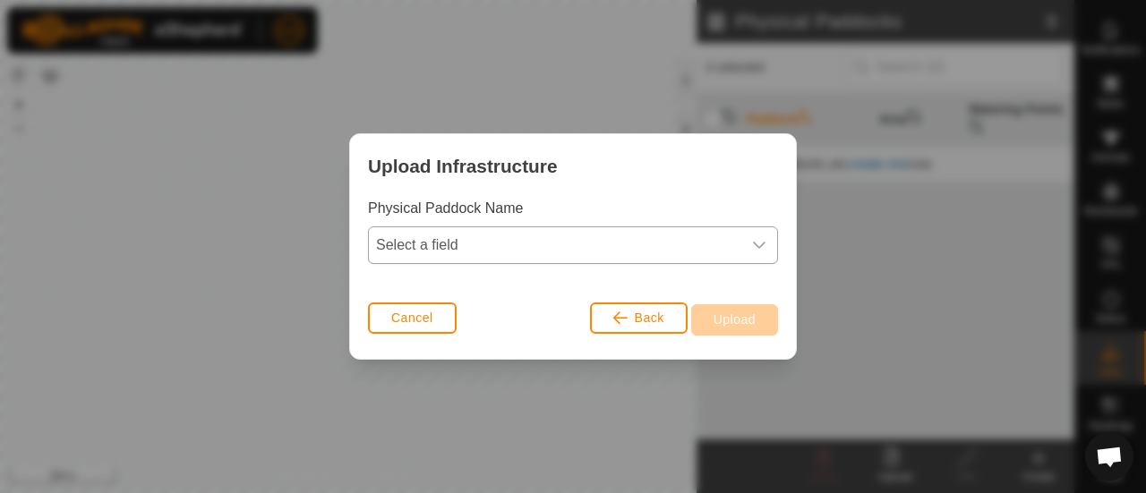
click at [458, 248] on span "Select a field" at bounding box center [555, 245] width 372 height 36
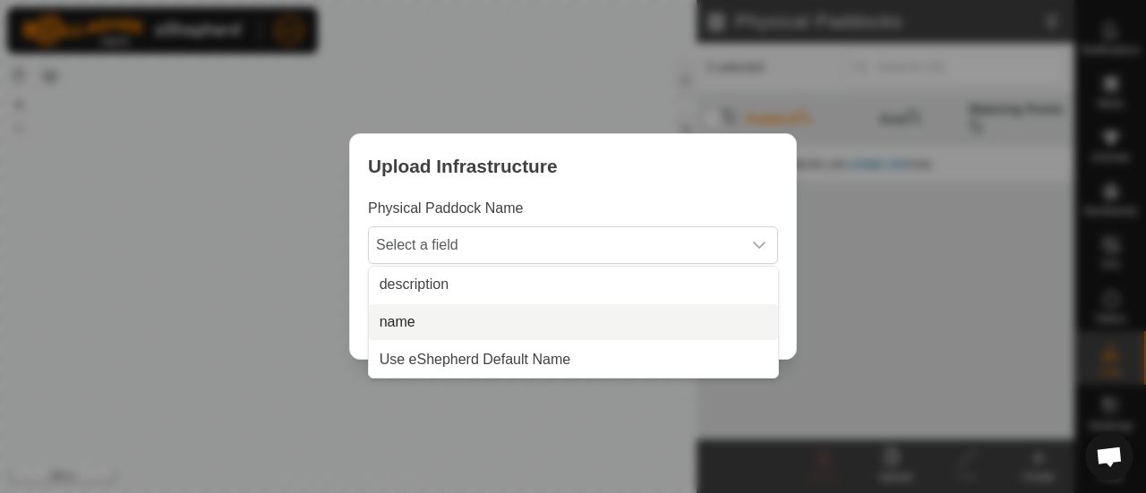
click at [424, 321] on li "name" at bounding box center [573, 322] width 409 height 36
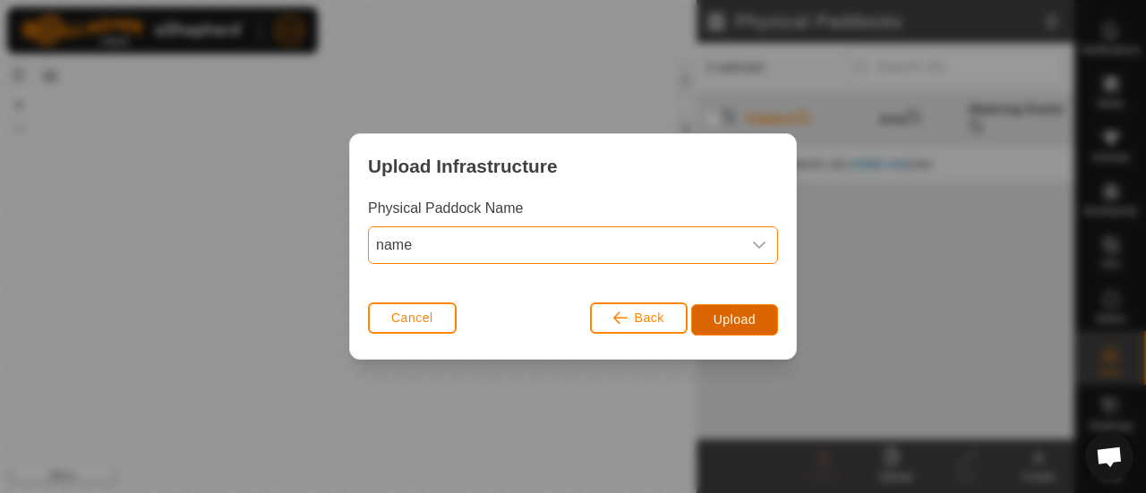
click at [728, 323] on span "Upload" at bounding box center [734, 319] width 42 height 14
